Goal: Task Accomplishment & Management: Manage account settings

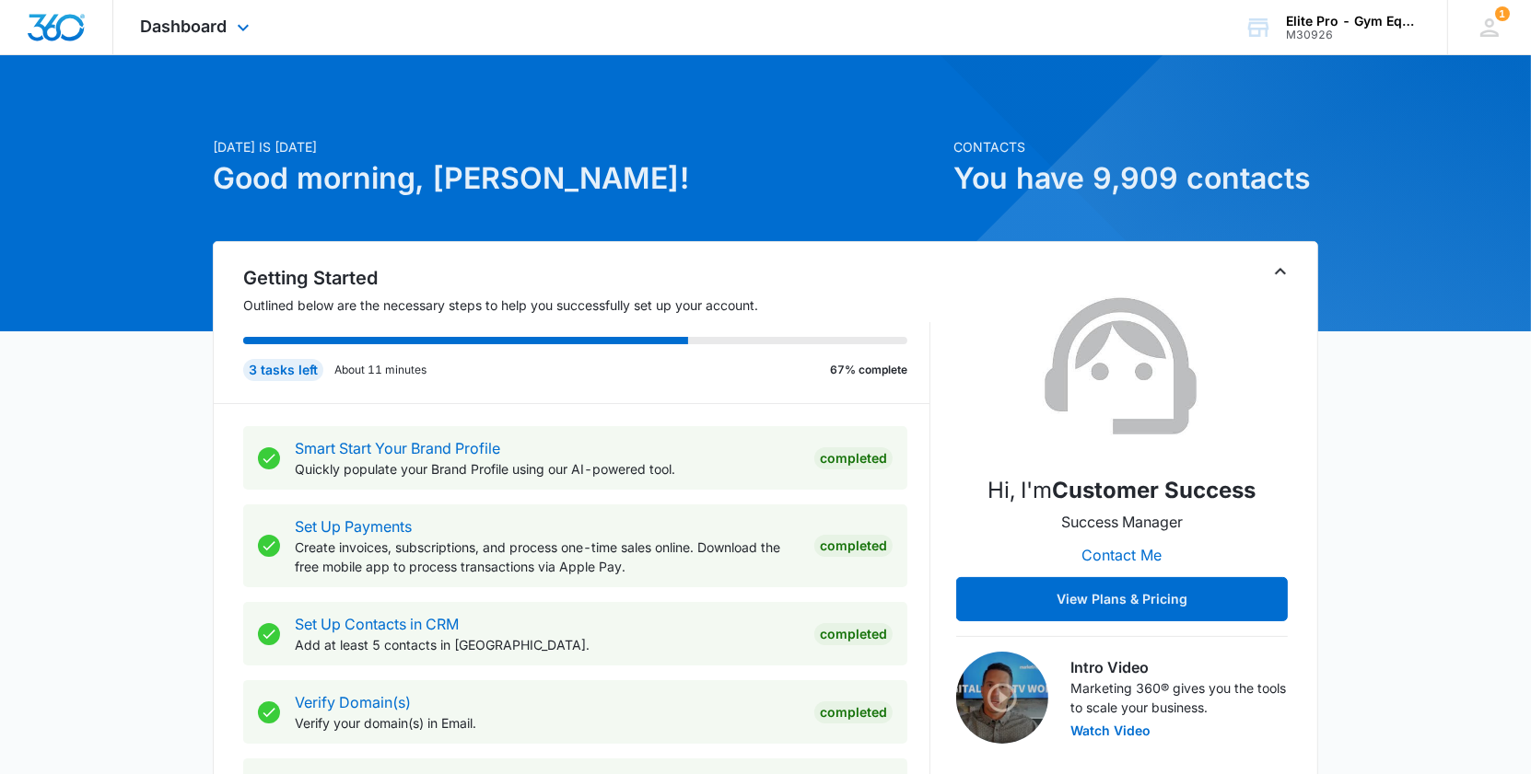
click at [84, 30] on img "Dashboard" at bounding box center [56, 28] width 59 height 28
click at [184, 23] on span "Dashboard" at bounding box center [184, 26] width 87 height 19
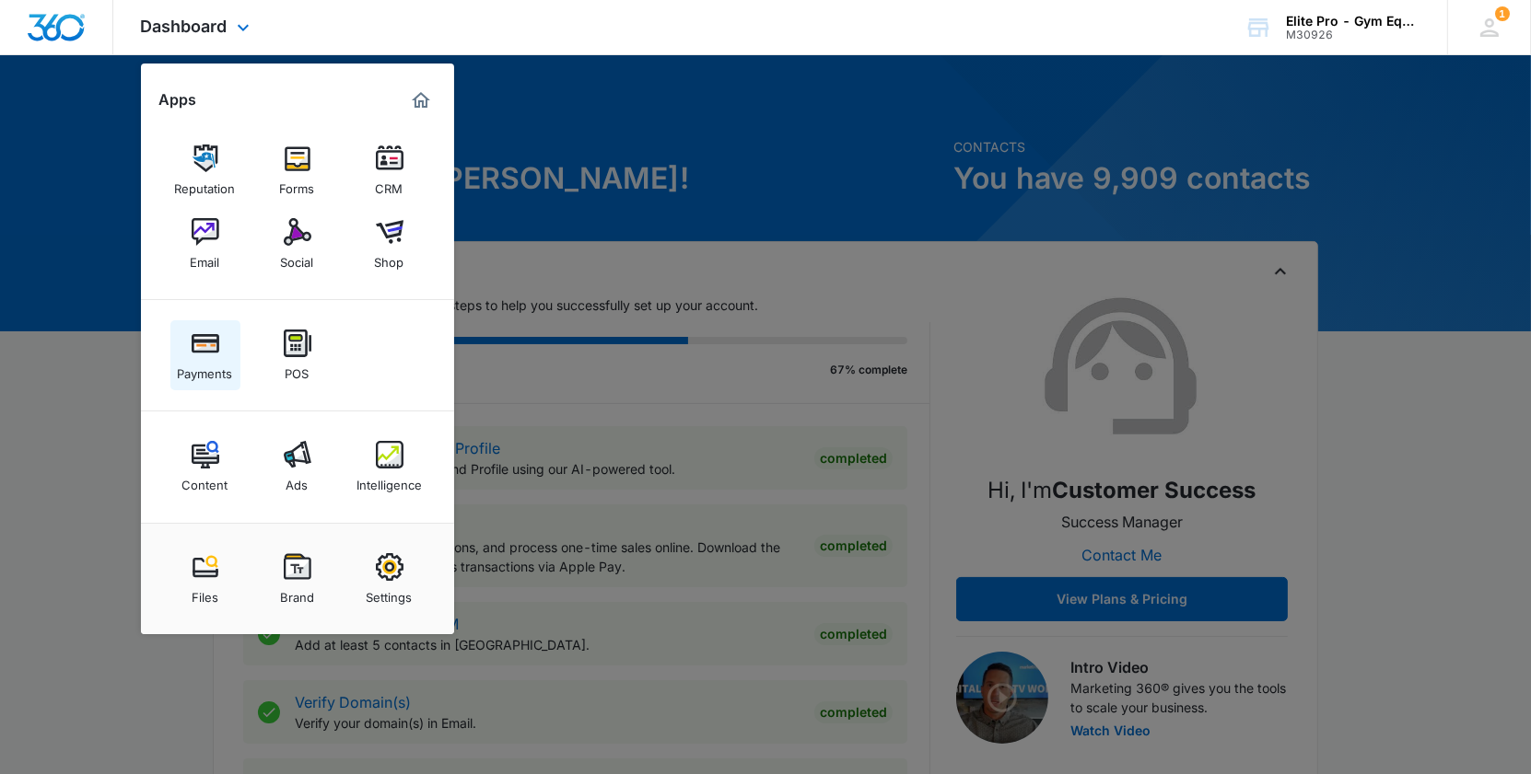
click at [195, 335] on img at bounding box center [206, 344] width 28 height 28
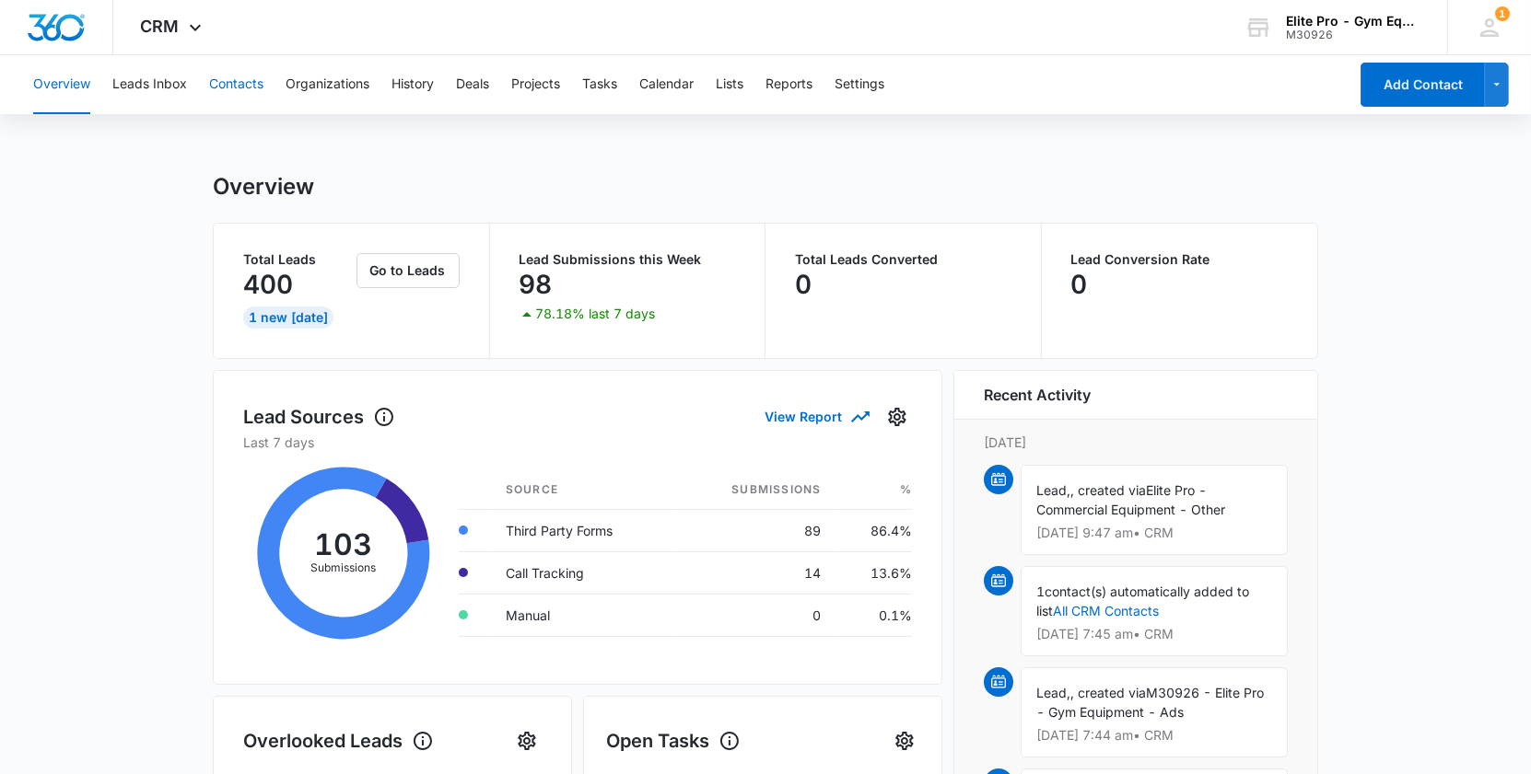
click at [245, 87] on button "Contacts" at bounding box center [236, 84] width 54 height 59
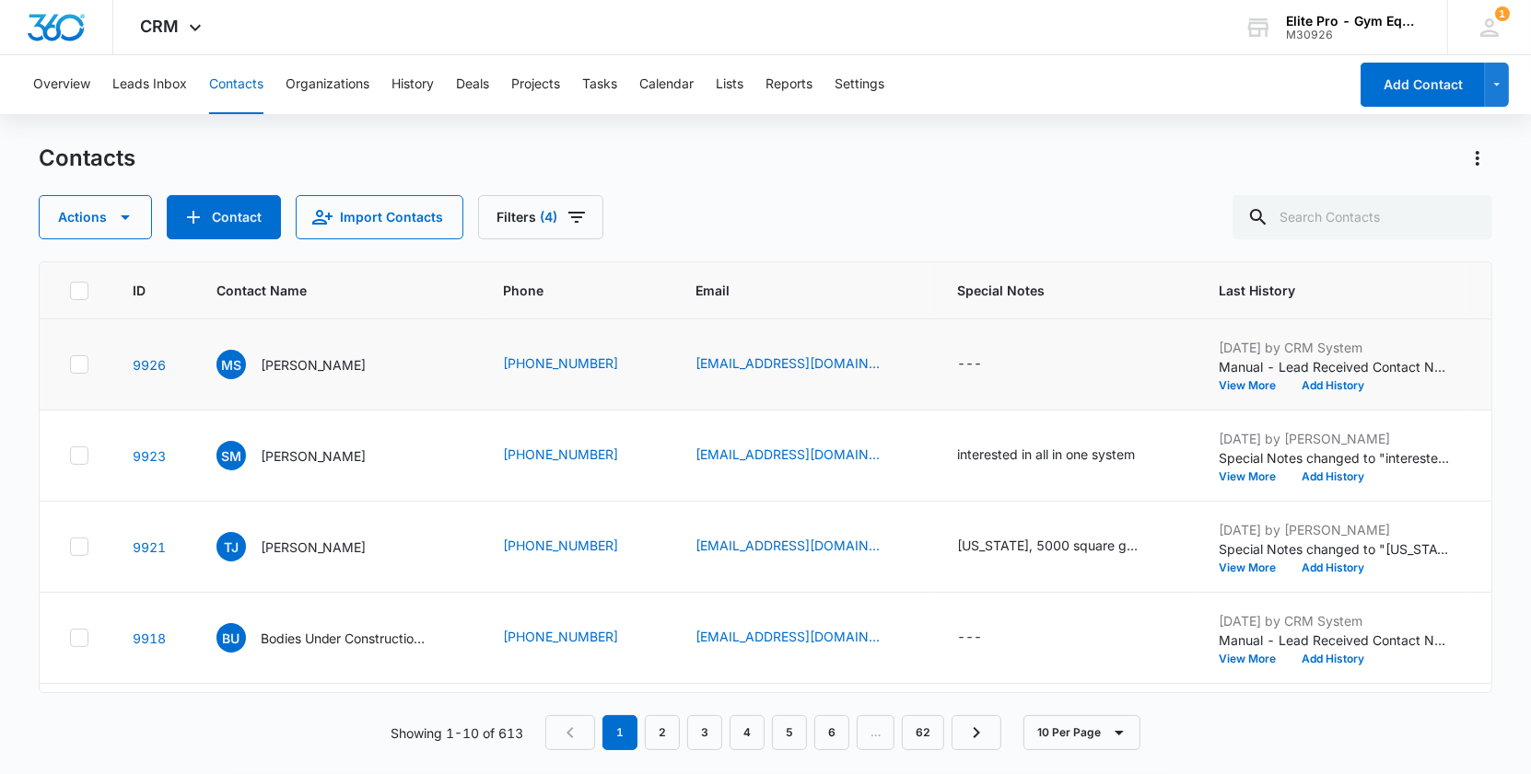
click at [76, 362] on icon at bounding box center [79, 364] width 17 height 17
click at [70, 365] on input "checkbox" at bounding box center [69, 365] width 1 height 1
click at [79, 81] on button "Overview" at bounding box center [61, 84] width 57 height 59
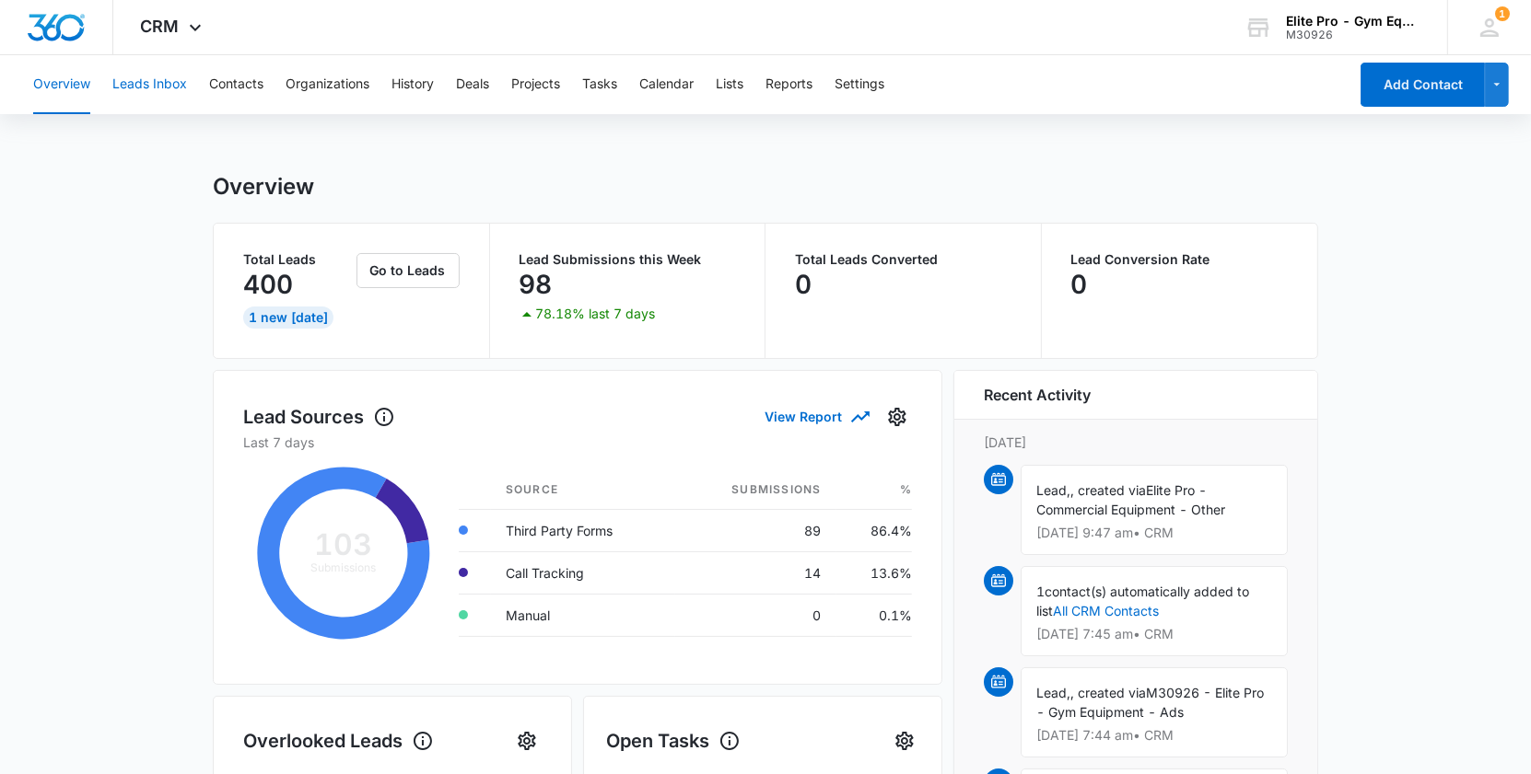
click at [161, 85] on button "Leads Inbox" at bounding box center [149, 84] width 75 height 59
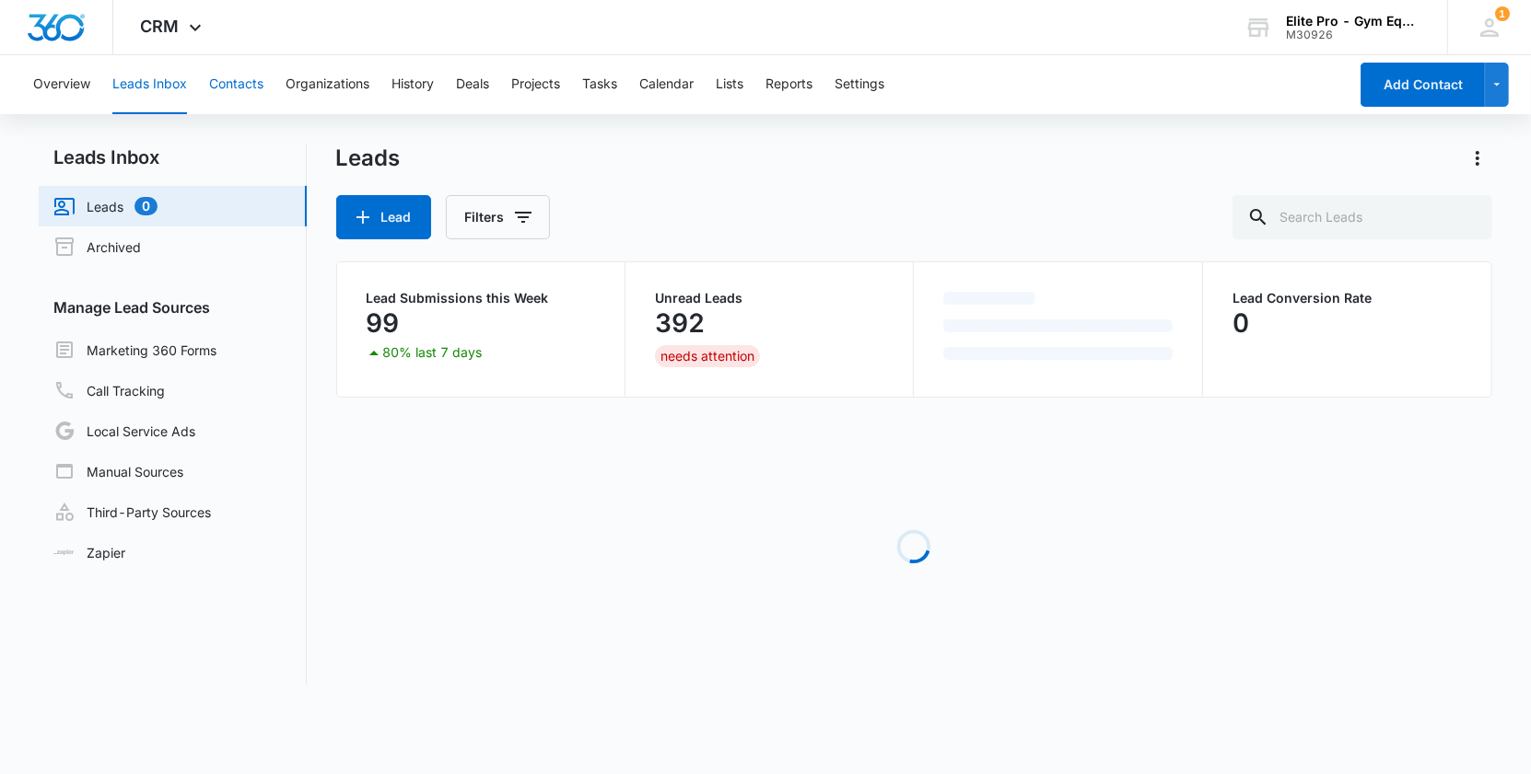
click at [229, 86] on button "Contacts" at bounding box center [236, 84] width 54 height 59
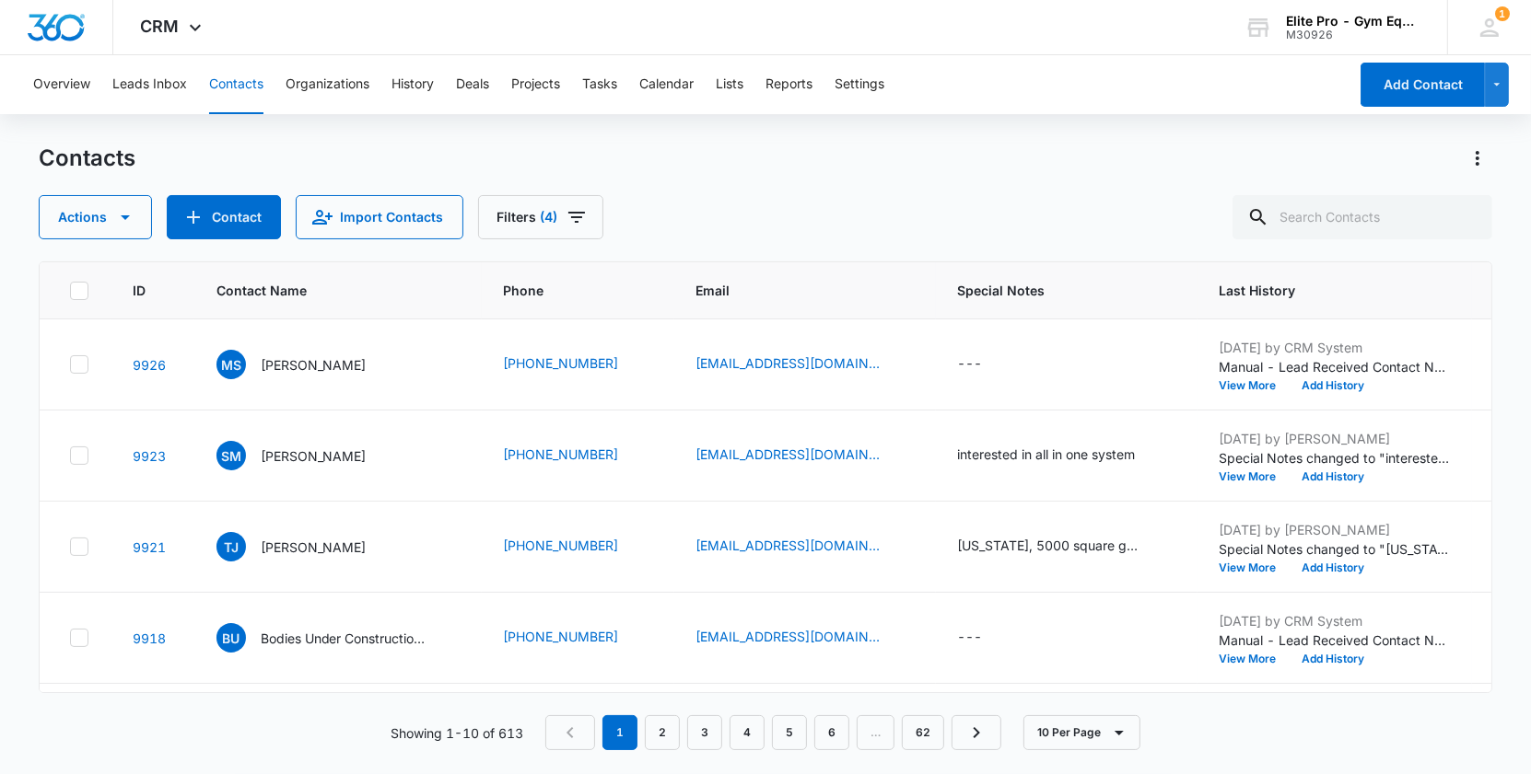
scroll to position [366, 0]
click at [82, 86] on button "Overview" at bounding box center [61, 84] width 57 height 59
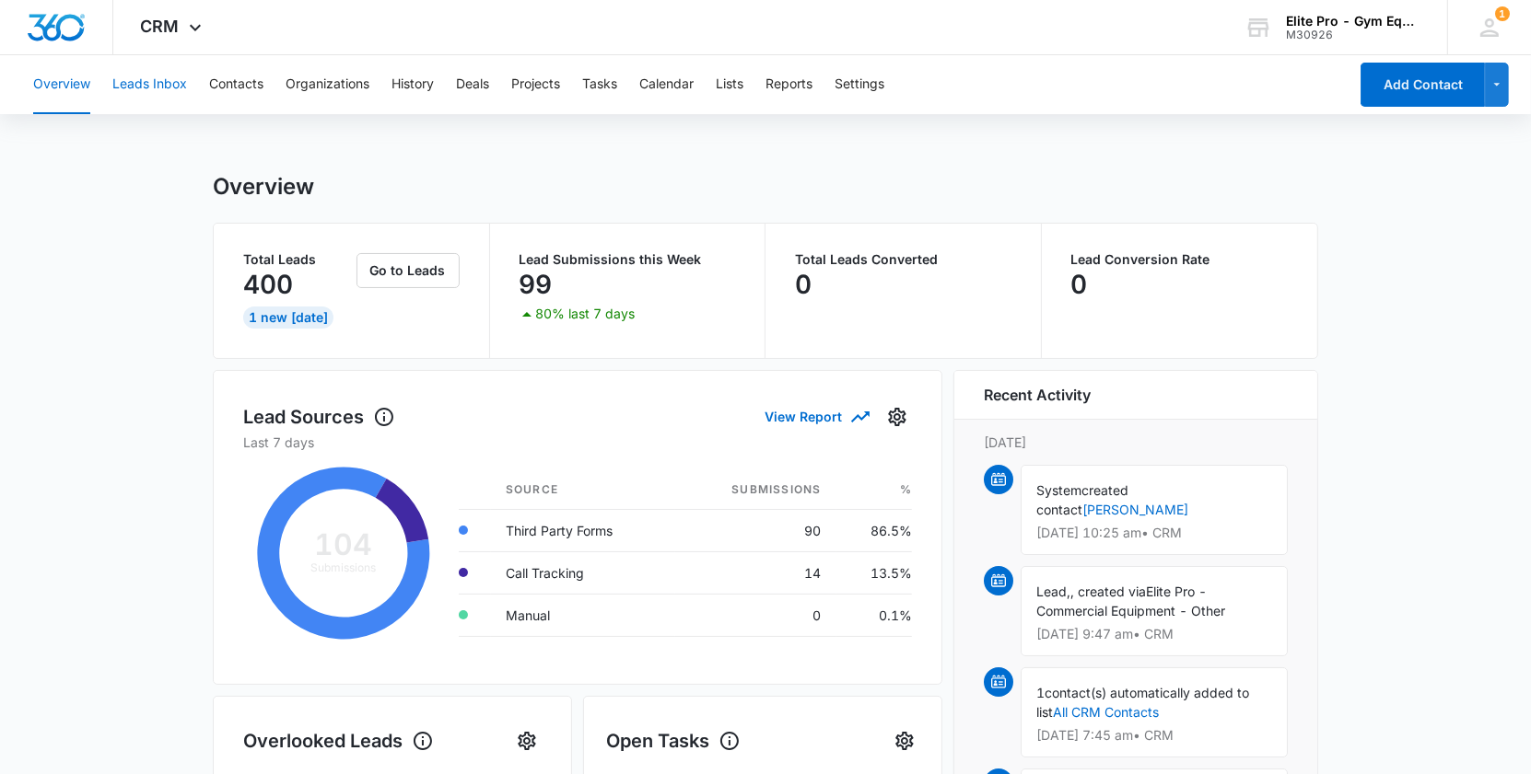
click at [135, 87] on button "Leads Inbox" at bounding box center [149, 84] width 75 height 59
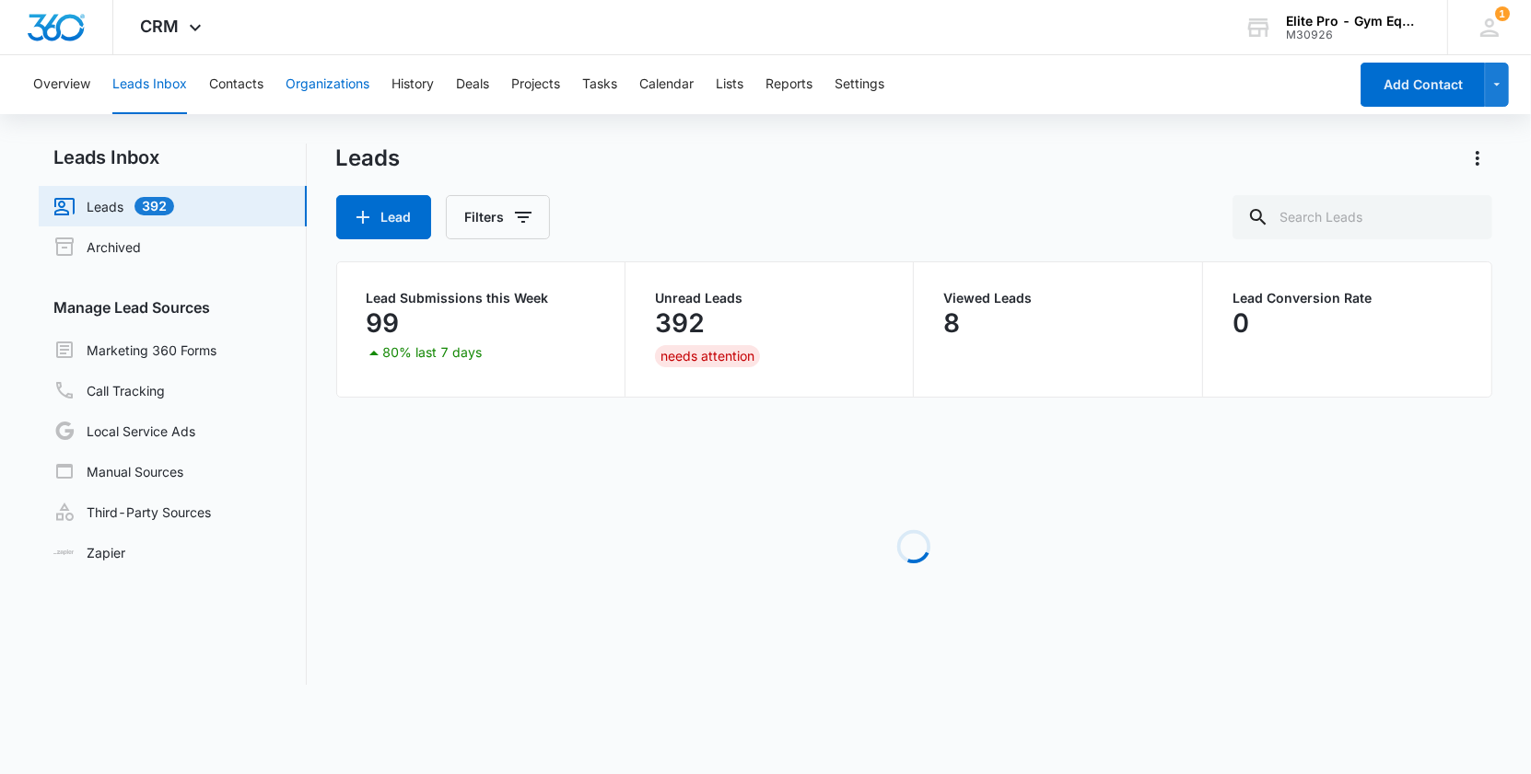
click at [333, 84] on button "Organizations" at bounding box center [327, 84] width 84 height 59
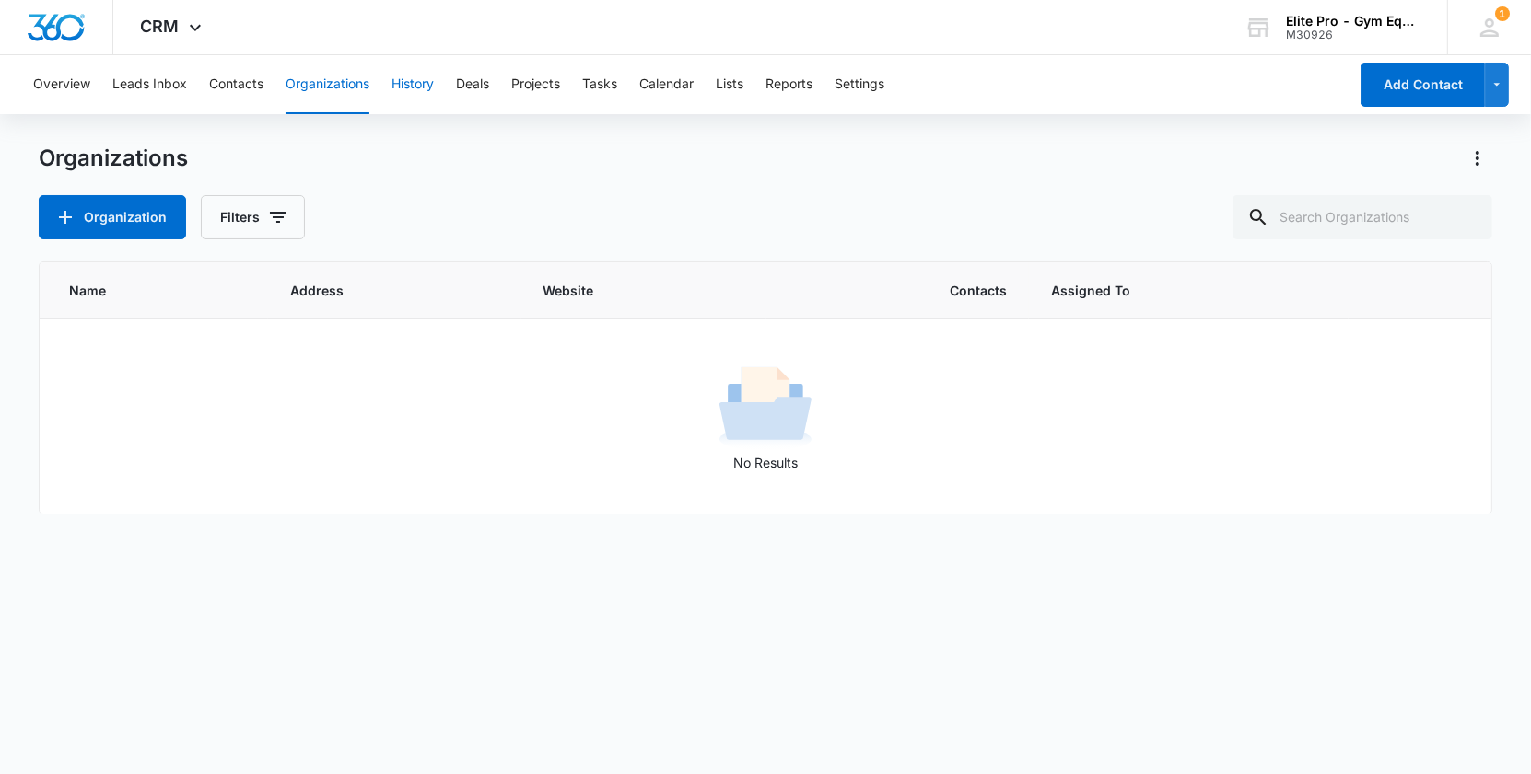
click at [406, 88] on button "History" at bounding box center [412, 84] width 42 height 59
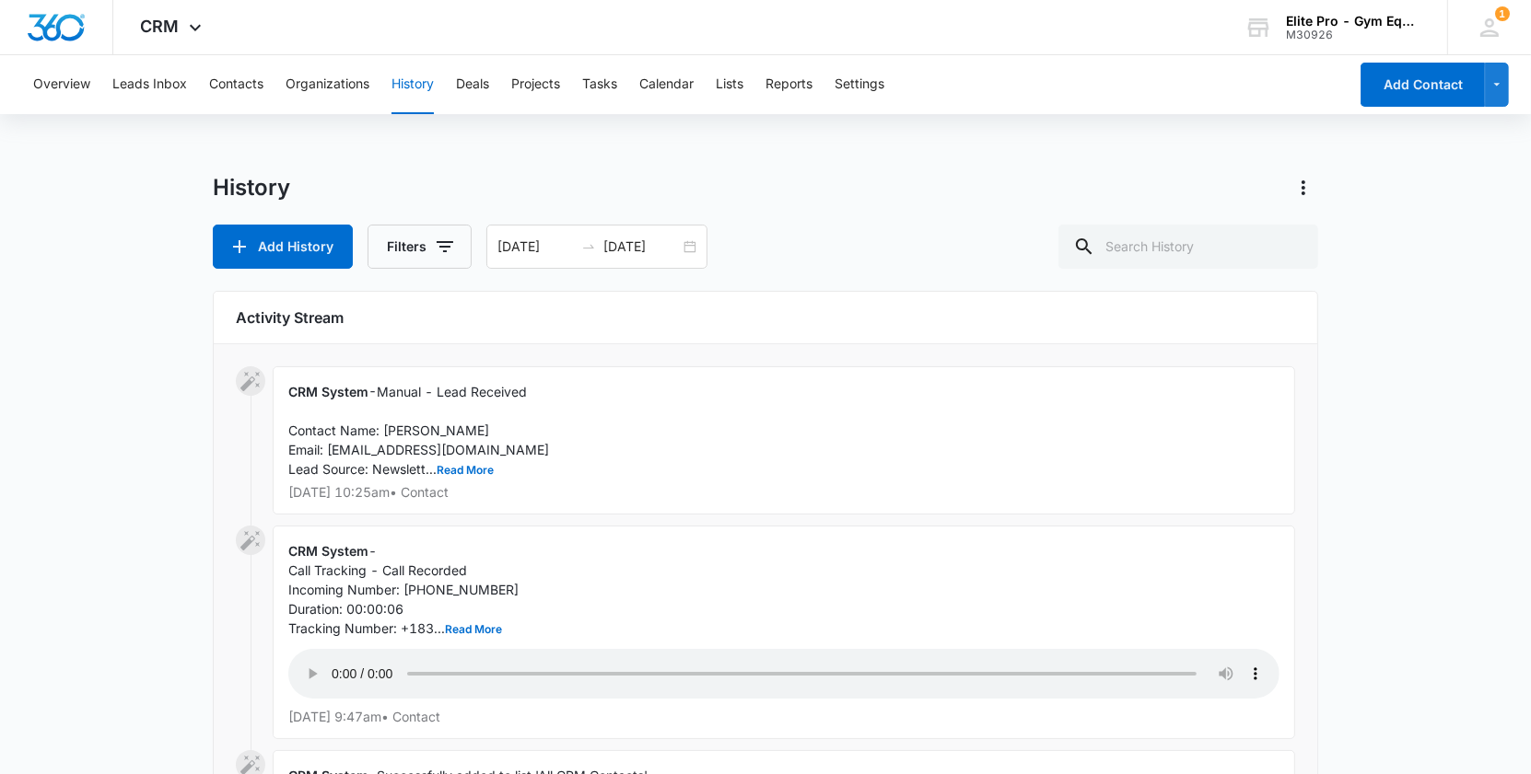
click at [207, 80] on div "Overview Leads Inbox Contacts Organizations History Deals Projects Tasks Calend…" at bounding box center [684, 84] width 1325 height 59
click at [220, 87] on button "Contacts" at bounding box center [236, 84] width 54 height 59
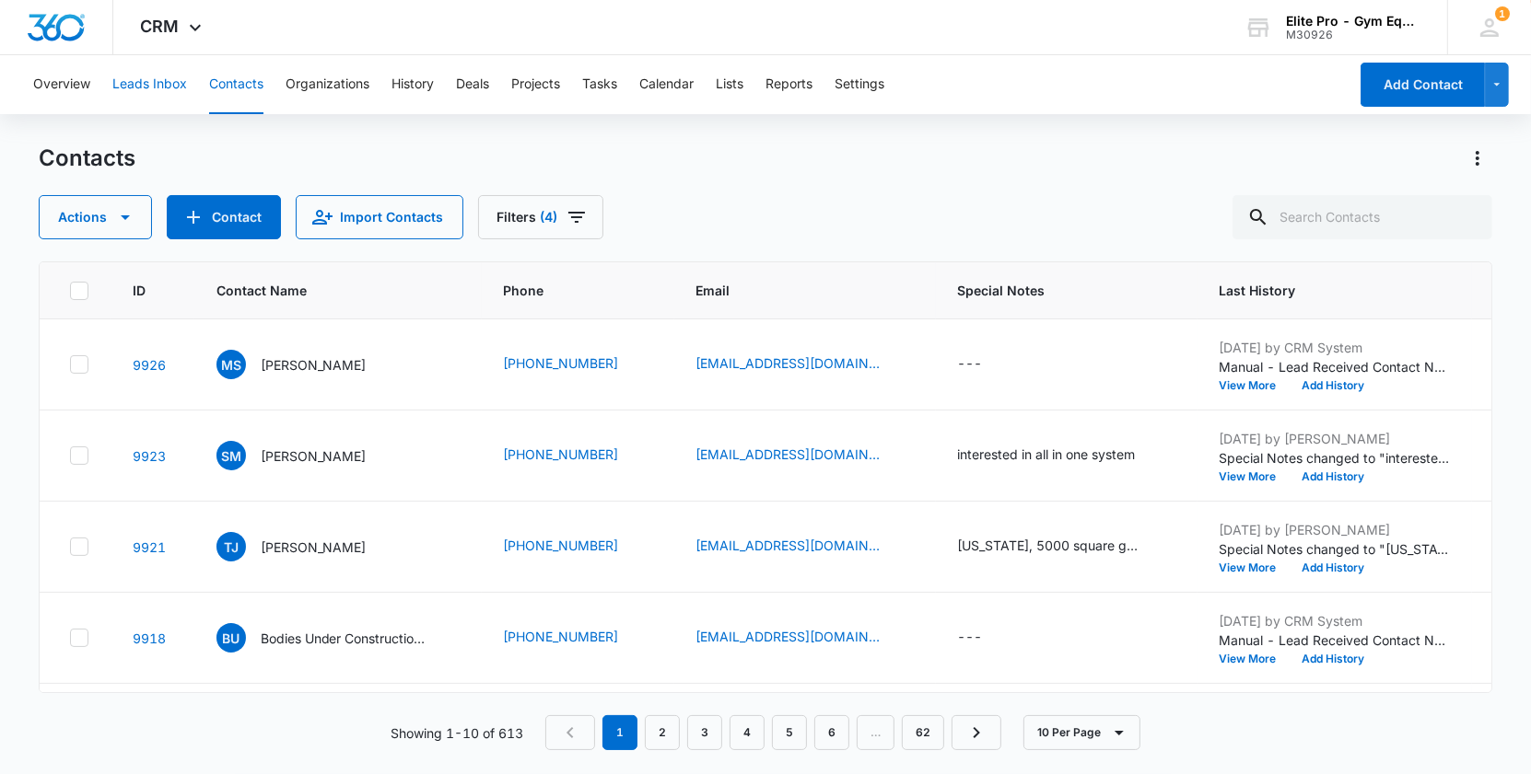
scroll to position [366, 0]
click at [332, 79] on button "Organizations" at bounding box center [327, 84] width 84 height 59
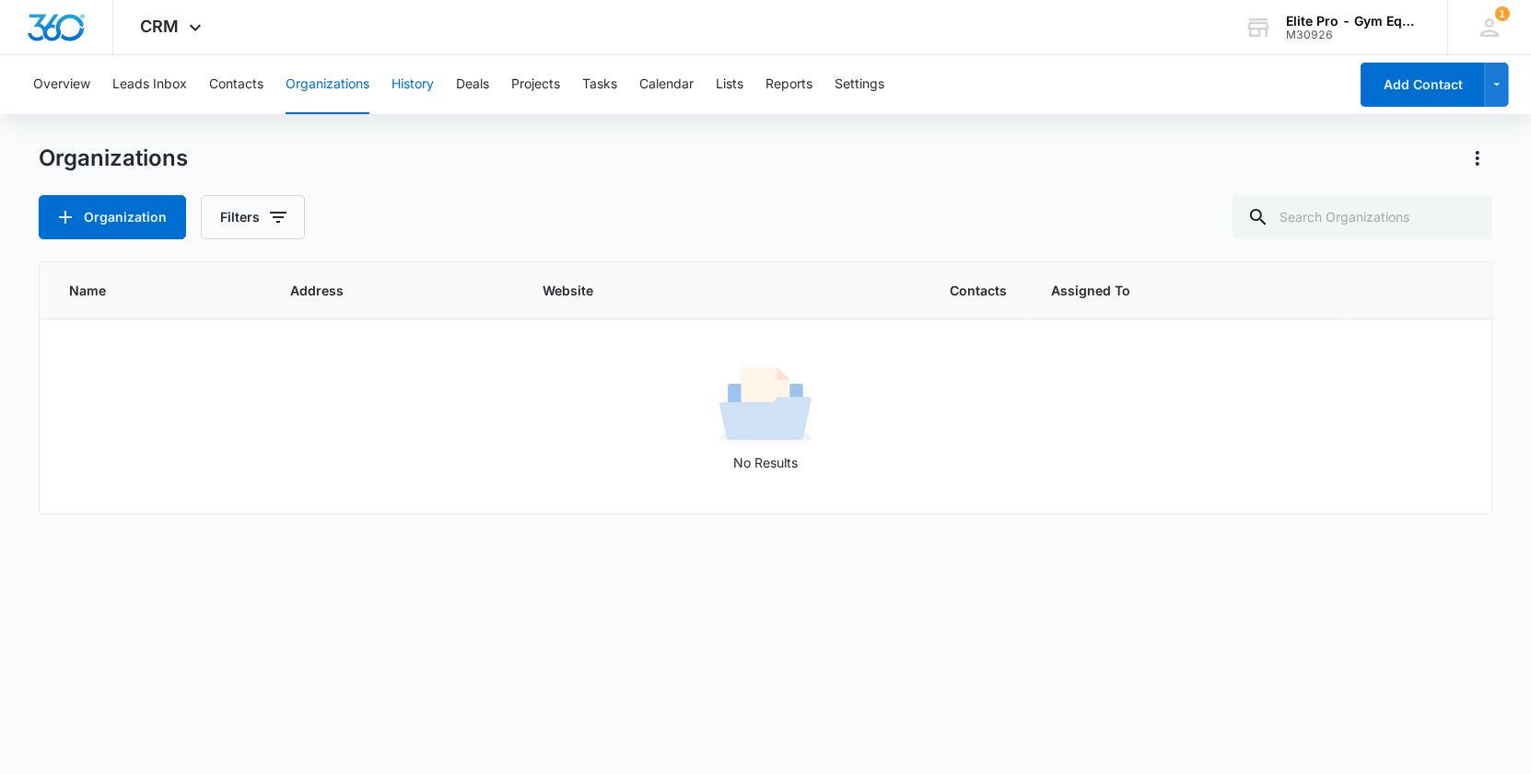
click at [402, 78] on button "History" at bounding box center [412, 84] width 42 height 59
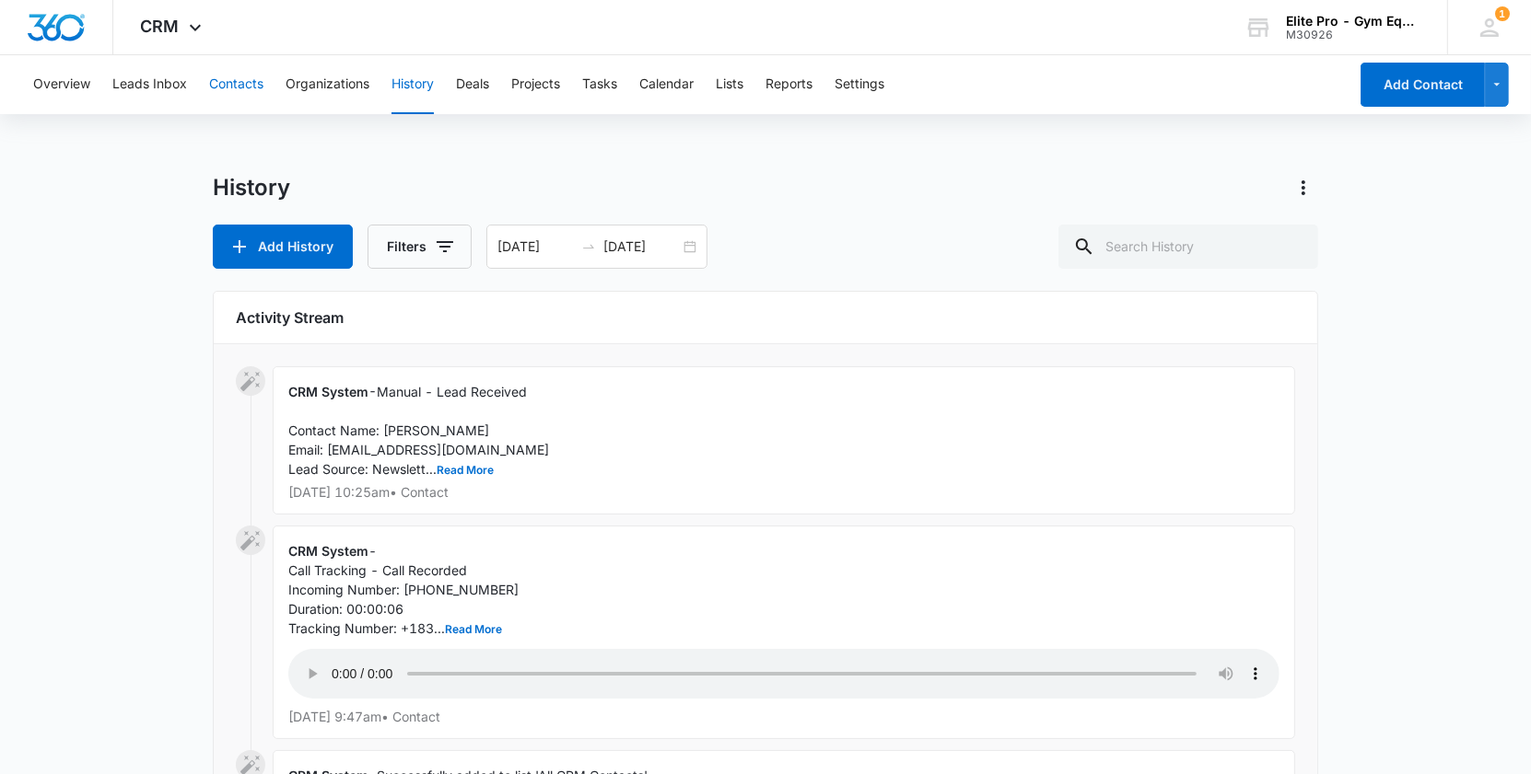
click at [250, 82] on button "Contacts" at bounding box center [236, 84] width 54 height 59
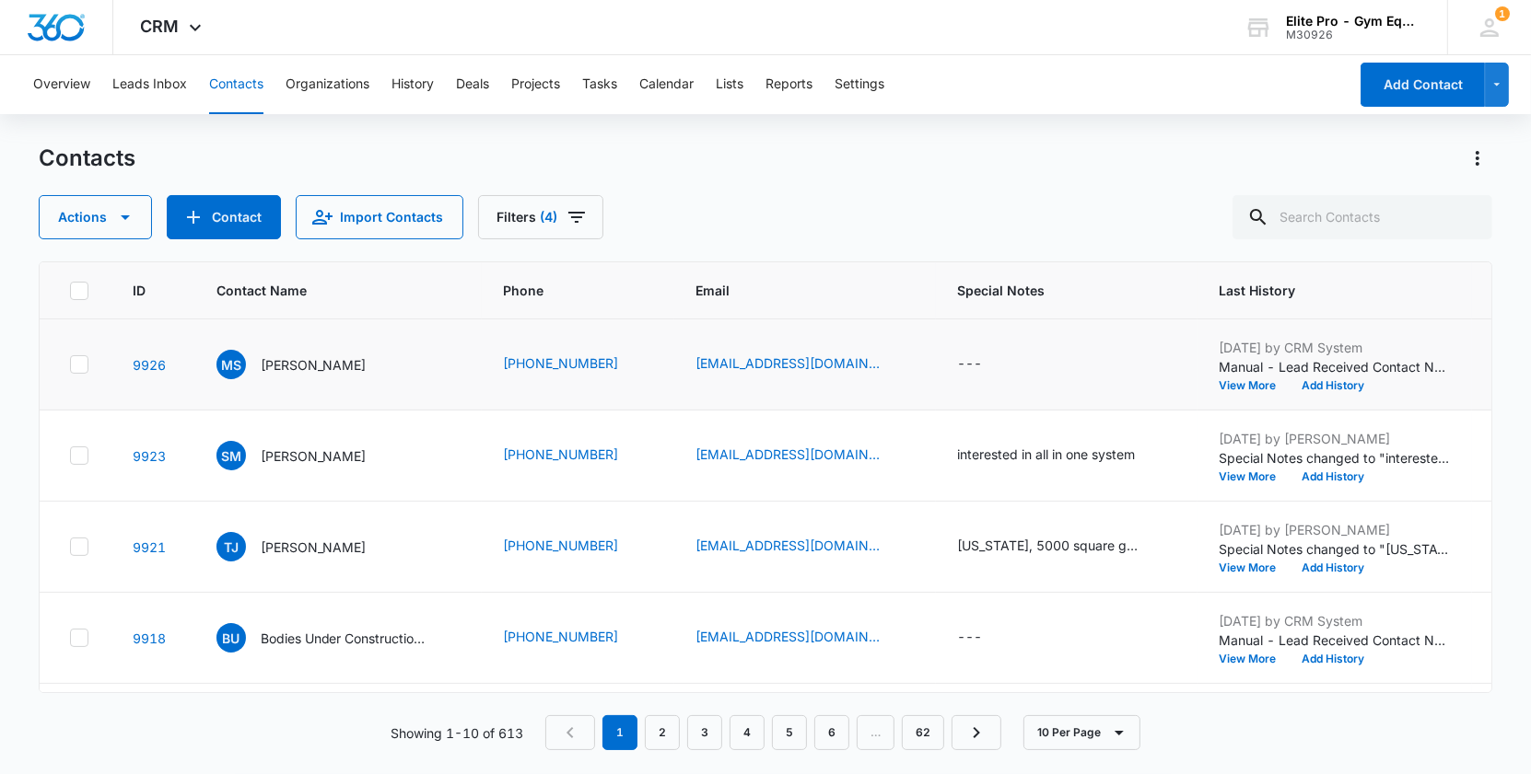
click at [77, 365] on icon at bounding box center [79, 364] width 11 height 8
click at [70, 365] on input "checkbox" at bounding box center [69, 365] width 1 height 1
click at [145, 218] on button "Actions" at bounding box center [95, 217] width 113 height 44
click at [108, 396] on button "Delete" at bounding box center [140, 387] width 201 height 28
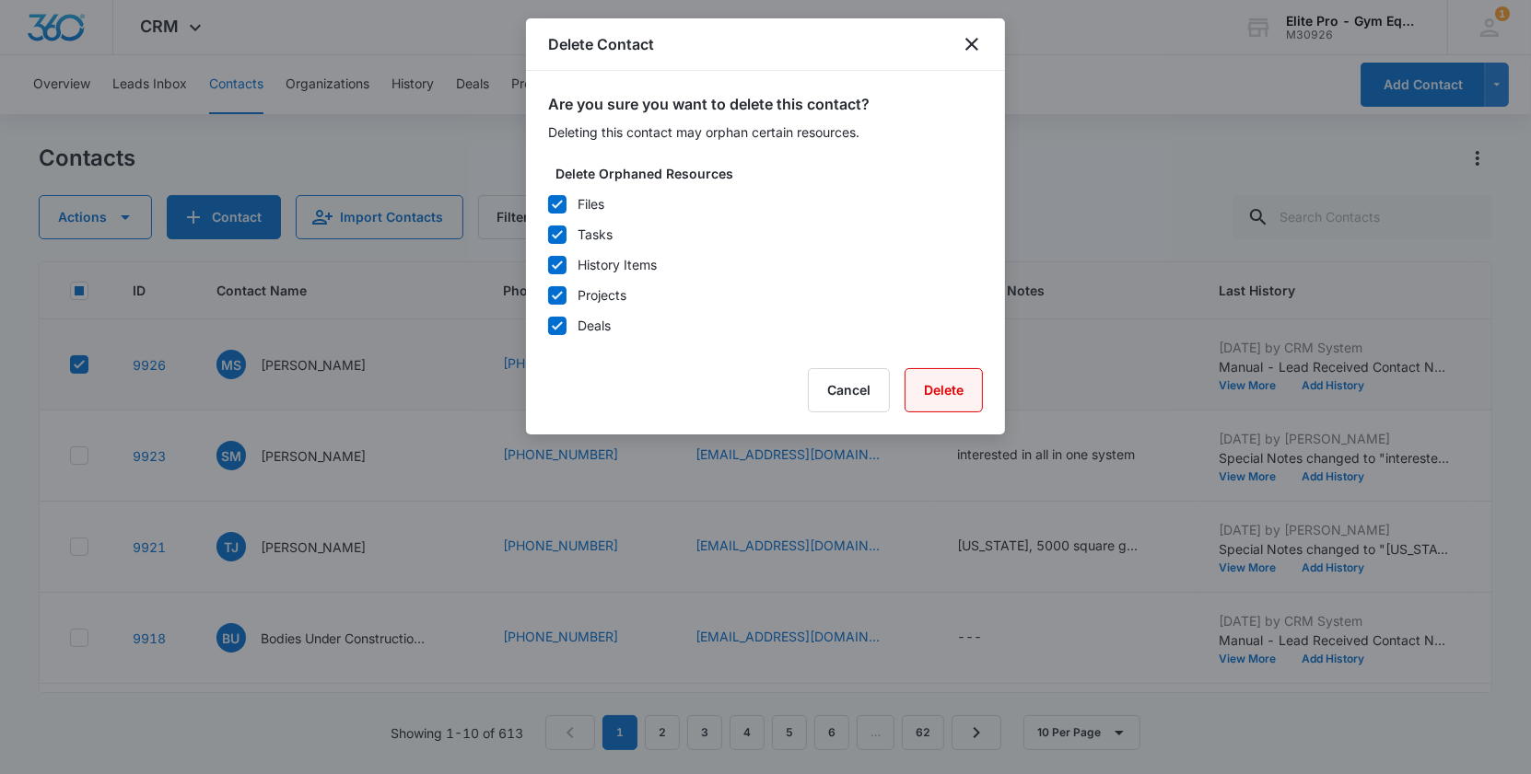
click at [967, 395] on button "Delete" at bounding box center [943, 390] width 78 height 44
